Goal: Task Accomplishment & Management: Use online tool/utility

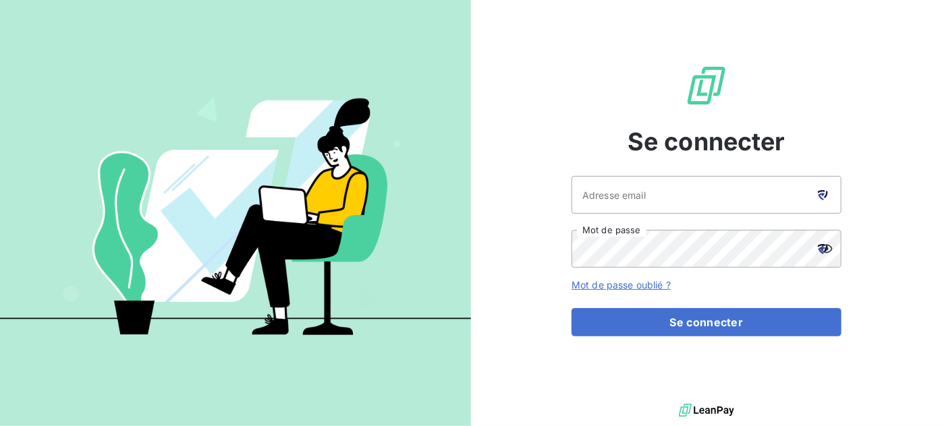
click at [822, 192] on icon at bounding box center [823, 195] width 10 height 10
click at [828, 193] on div at bounding box center [823, 195] width 38 height 38
type input "[EMAIL_ADDRESS][DOMAIN_NAME]"
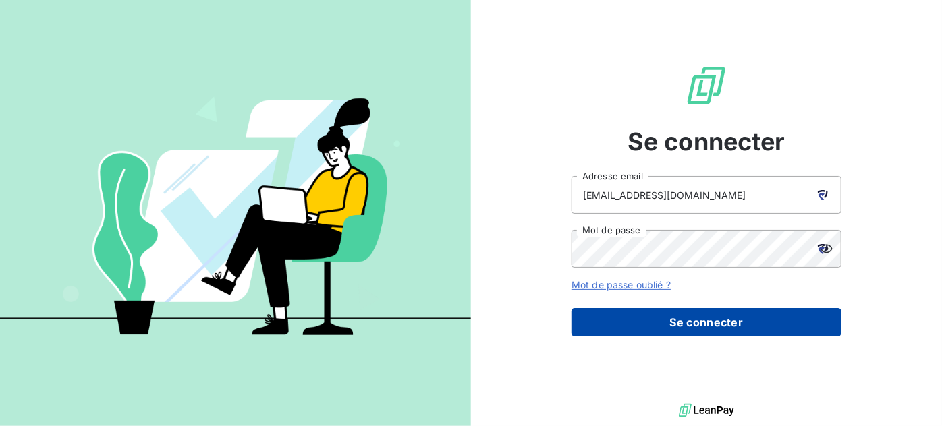
click at [684, 309] on button "Se connecter" at bounding box center [707, 322] width 270 height 28
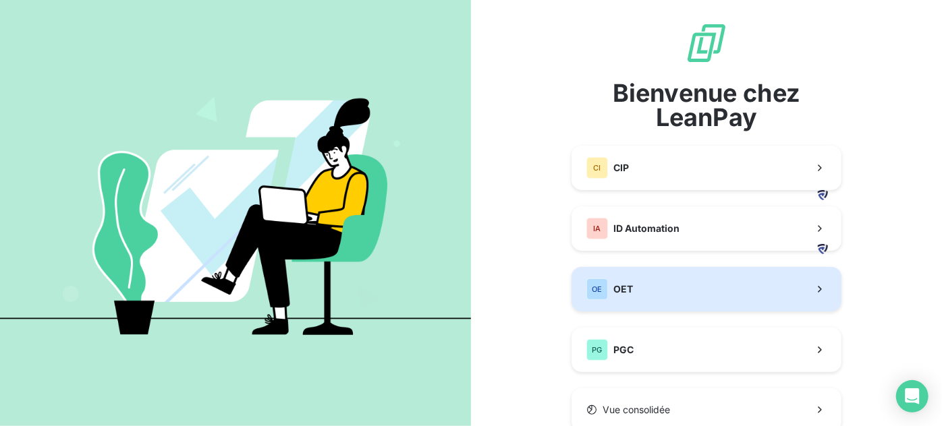
click at [673, 283] on button "OE OET" at bounding box center [707, 289] width 270 height 45
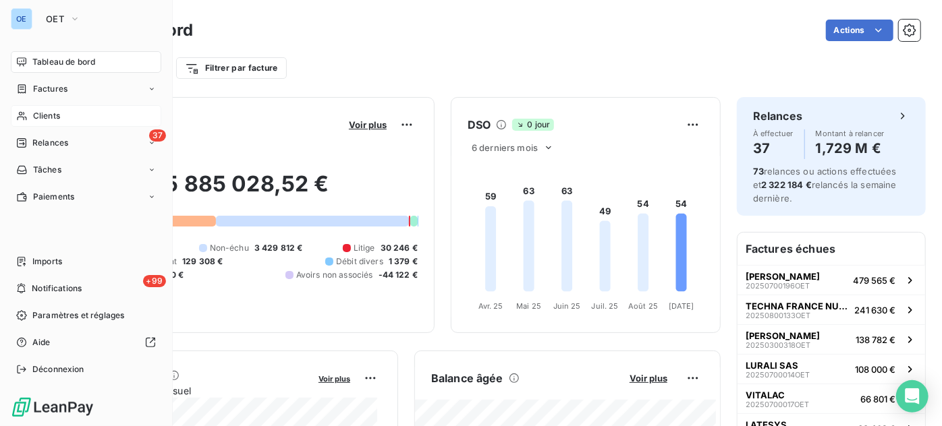
click at [38, 116] on span "Clients" at bounding box center [46, 116] width 27 height 12
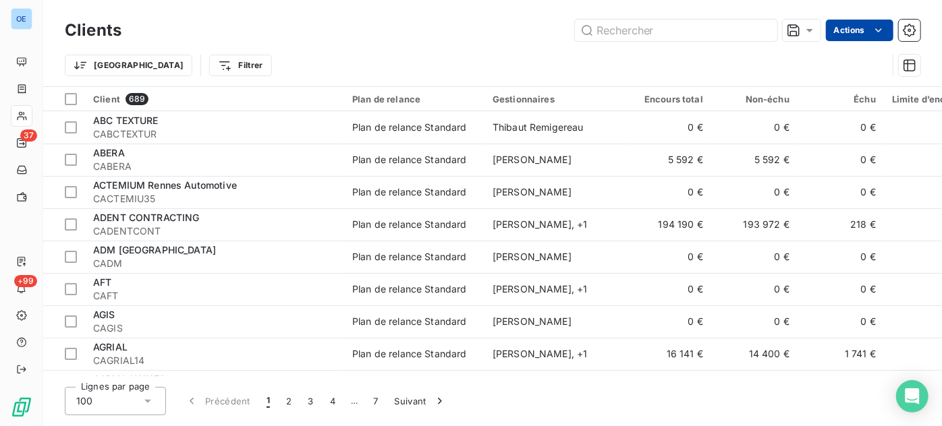
click at [857, 30] on html "OE 37 +99 Clients Actions Trier Filtrer Client 689 Plan de relance Gestionnaire…" at bounding box center [471, 213] width 942 height 426
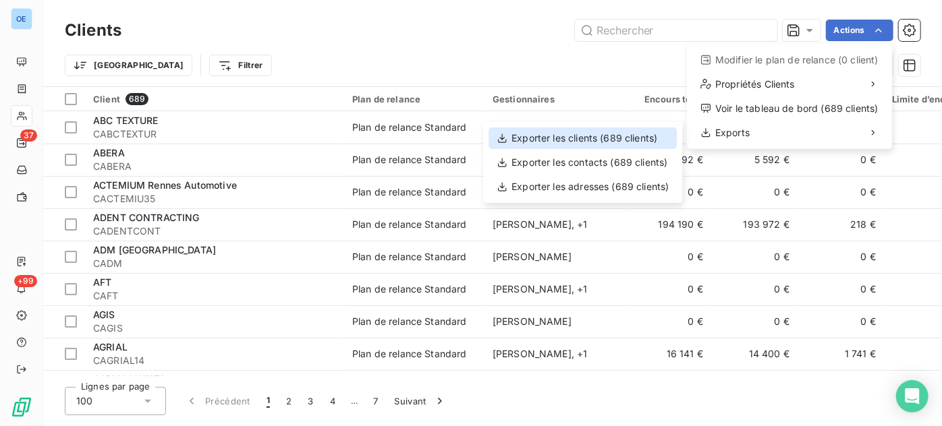
click at [584, 136] on div "Exporter les clients (689 clients)" at bounding box center [583, 139] width 188 height 22
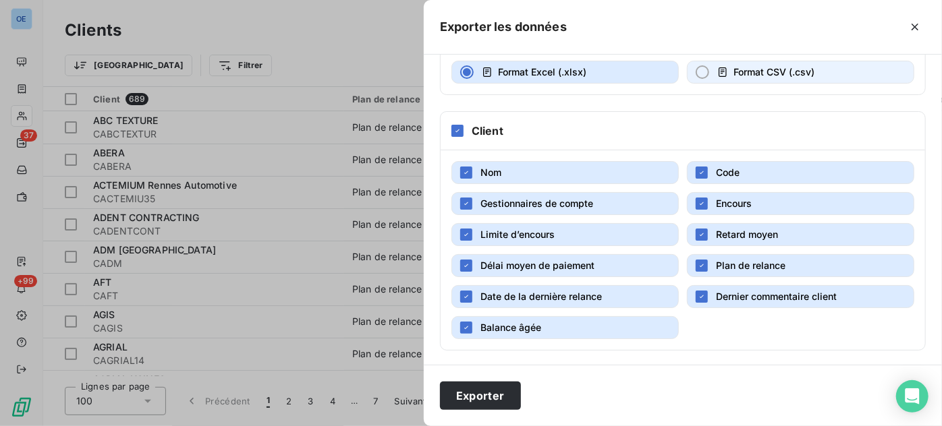
scroll to position [122, 0]
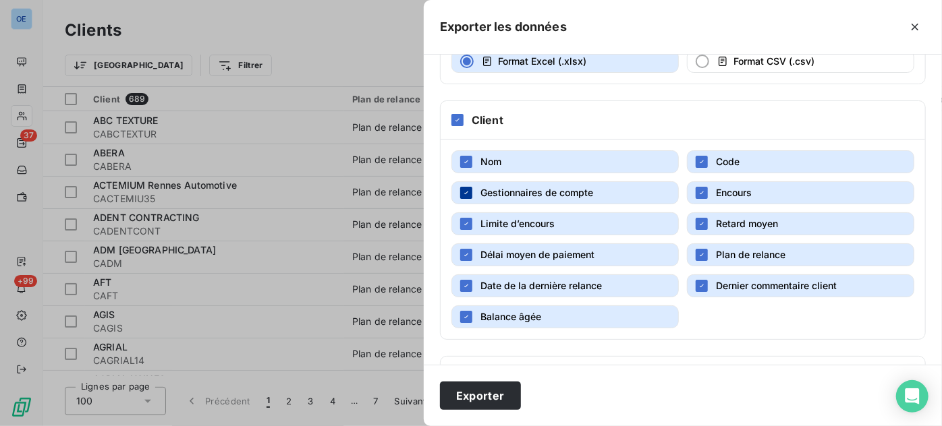
click at [467, 189] on icon "button" at bounding box center [466, 193] width 8 height 8
click at [698, 192] on icon "button" at bounding box center [702, 193] width 8 height 8
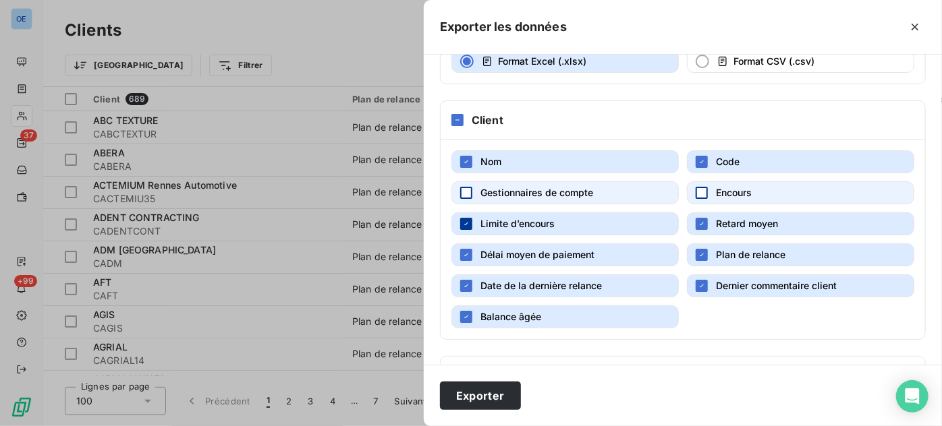
click at [465, 220] on icon "button" at bounding box center [466, 224] width 8 height 8
click at [699, 251] on icon "button" at bounding box center [702, 255] width 8 height 8
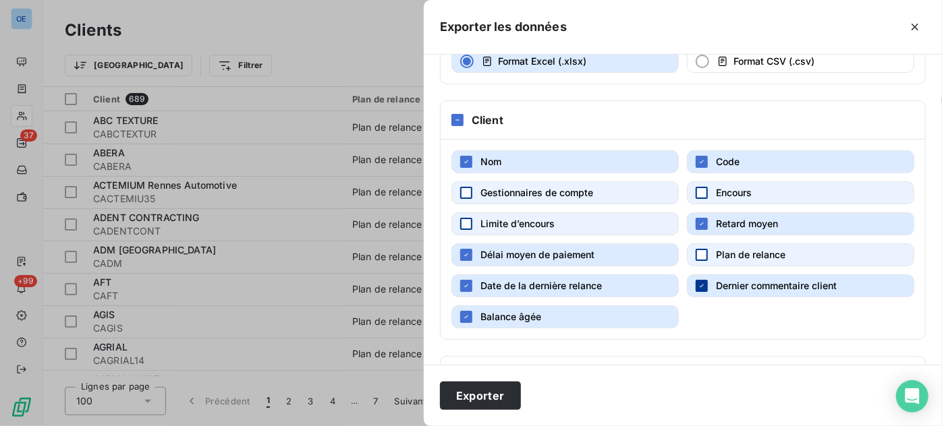
click at [698, 285] on icon "button" at bounding box center [702, 286] width 8 height 8
click at [470, 283] on icon "button" at bounding box center [466, 286] width 8 height 8
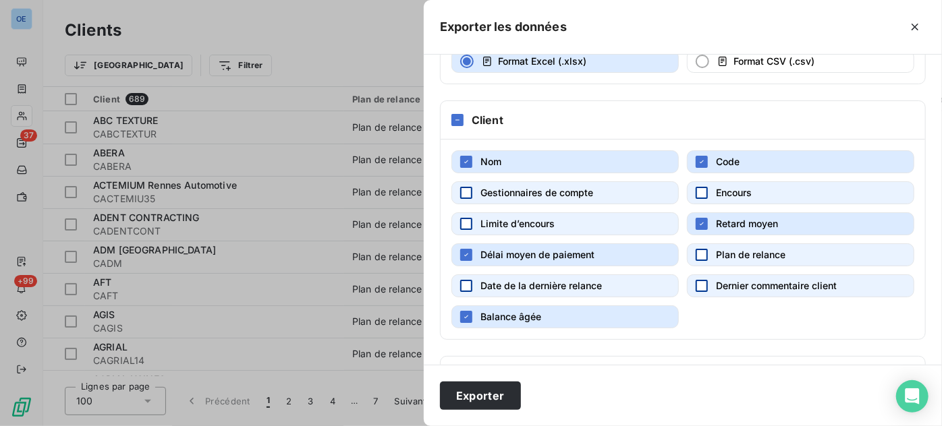
drag, startPoint x: 464, startPoint y: 310, endPoint x: 527, endPoint y: 331, distance: 66.1
click at [467, 313] on icon "button" at bounding box center [466, 317] width 8 height 8
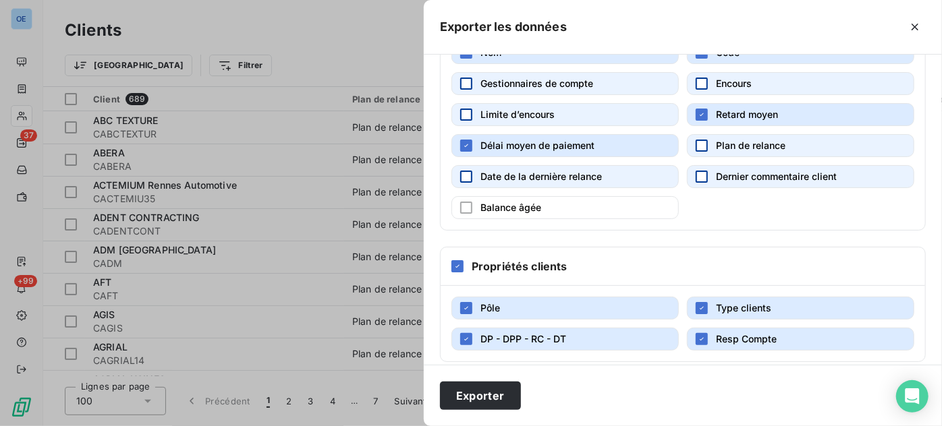
scroll to position [240, 0]
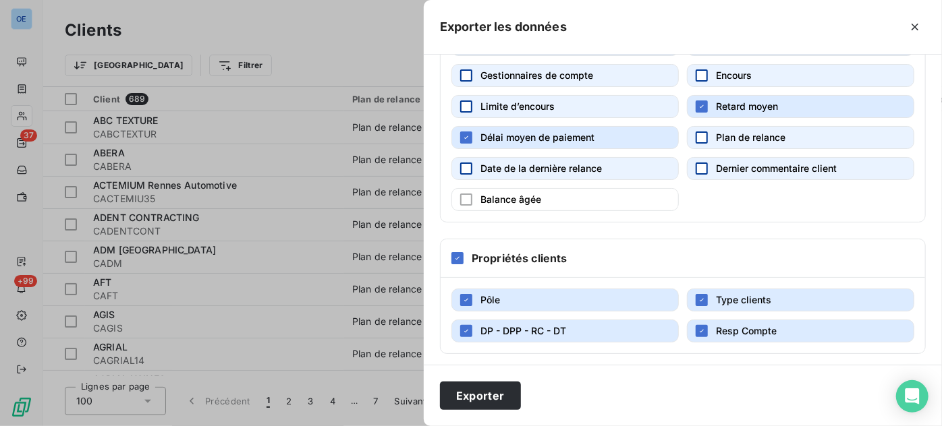
drag, startPoint x: 461, startPoint y: 292, endPoint x: 473, endPoint y: 310, distance: 21.3
click at [466, 294] on div "button" at bounding box center [466, 300] width 12 height 12
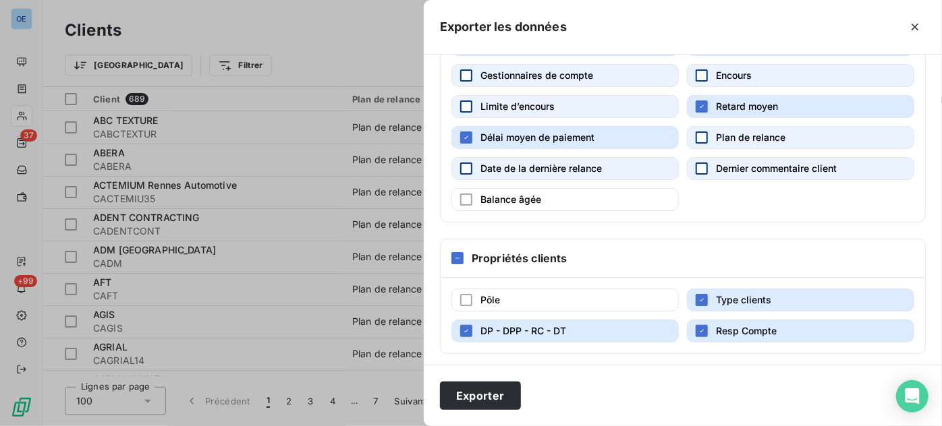
drag, startPoint x: 468, startPoint y: 325, endPoint x: 678, endPoint y: 348, distance: 211.8
click at [468, 327] on icon "button" at bounding box center [466, 331] width 8 height 8
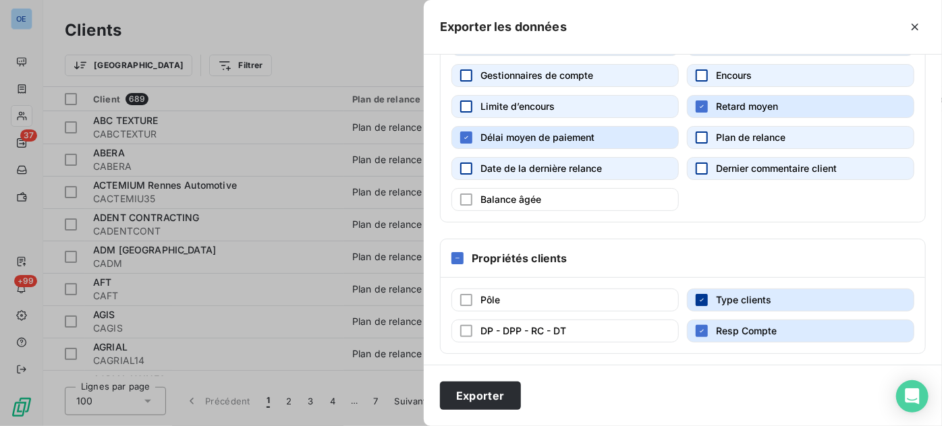
click at [702, 294] on div "button" at bounding box center [702, 300] width 12 height 12
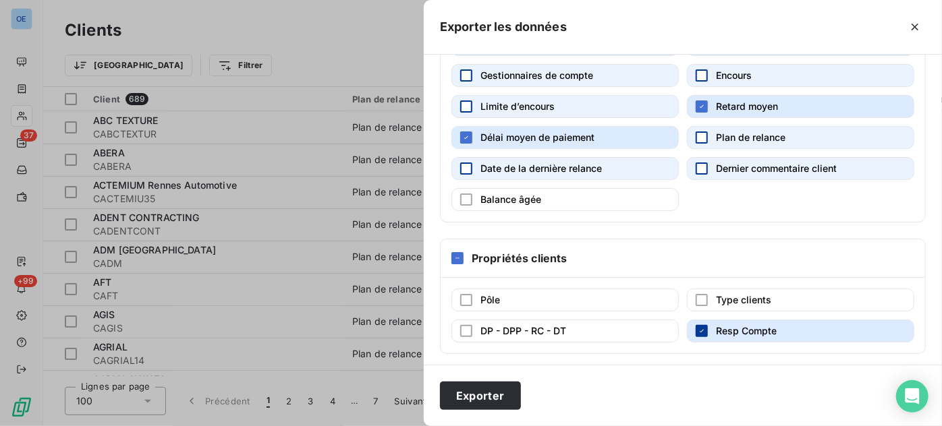
click at [699, 327] on icon "button" at bounding box center [702, 331] width 8 height 8
drag, startPoint x: 473, startPoint y: 397, endPoint x: 526, endPoint y: 393, distance: 53.4
click at [475, 397] on button "Exporter" at bounding box center [480, 396] width 81 height 28
